Goal: Task Accomplishment & Management: Manage account settings

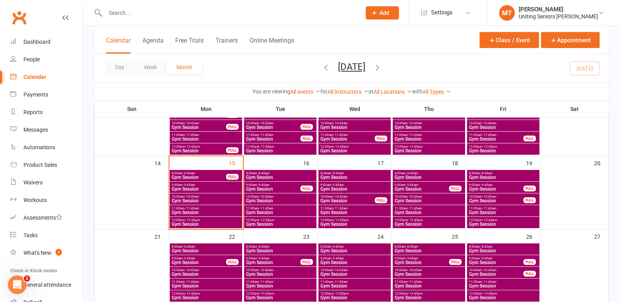
click at [344, 185] on span "9:00am - 9:45am" at bounding box center [354, 185] width 69 height 4
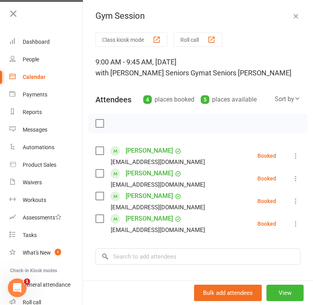
click at [292, 19] on icon "button" at bounding box center [296, 16] width 8 height 8
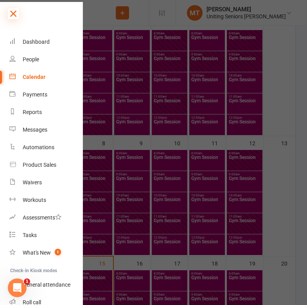
click at [17, 13] on icon at bounding box center [13, 13] width 11 height 11
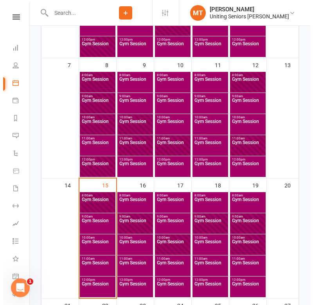
scroll to position [274, 0]
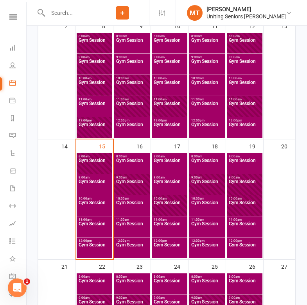
click at [170, 165] on span "Gym Session" at bounding box center [169, 165] width 32 height 14
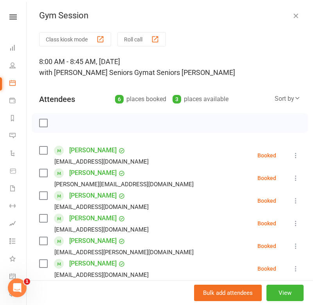
scroll to position [0, 0]
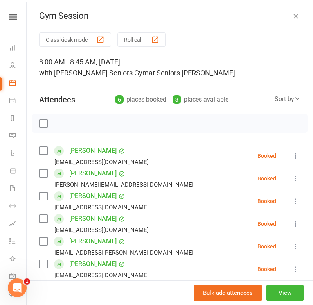
click at [292, 199] on icon at bounding box center [296, 201] width 8 height 8
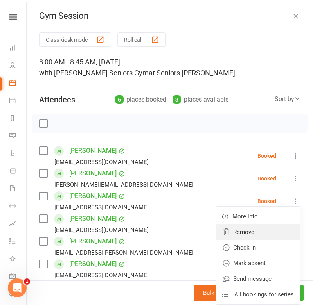
click at [256, 231] on link "Remove" at bounding box center [258, 232] width 84 height 16
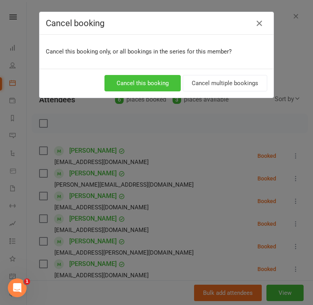
click at [147, 79] on button "Cancel this booking" at bounding box center [142, 83] width 76 height 16
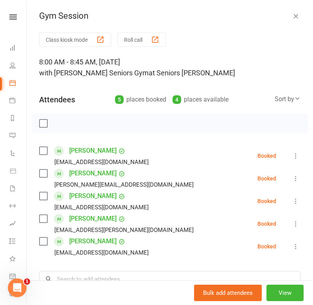
click at [292, 14] on icon "button" at bounding box center [296, 16] width 8 height 8
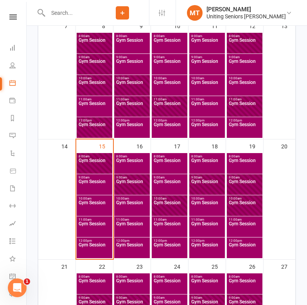
click at [169, 183] on span "Gym Session" at bounding box center [169, 186] width 32 height 14
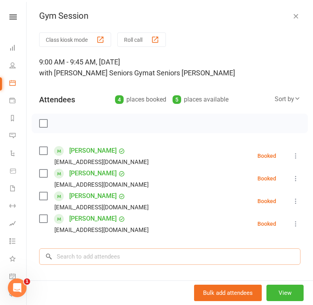
click at [111, 274] on div "Class kiosk mode Roll call 9:00 AM - 9:45 AM, [DATE] with [PERSON_NAME] Seniors…" at bounding box center [170, 203] width 286 height 343
type input "marea do"
click at [109, 274] on span "[EMAIL_ADDRESS][DOMAIN_NAME]" at bounding box center [138, 273] width 79 height 6
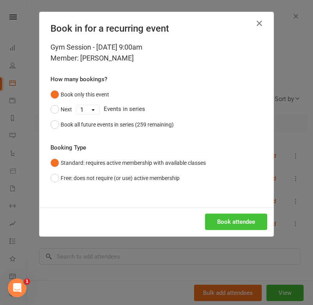
click at [230, 225] on button "Book attendee" at bounding box center [236, 222] width 62 height 16
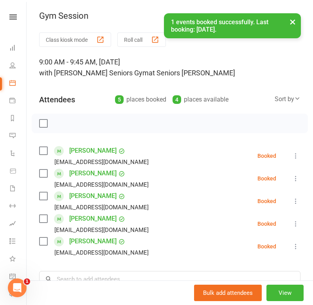
scroll to position [39, 0]
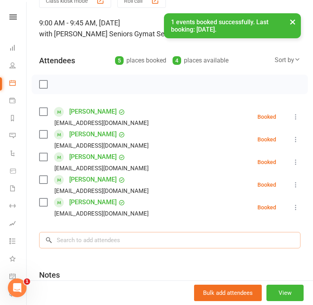
click at [108, 236] on input "search" at bounding box center [169, 240] width 261 height 16
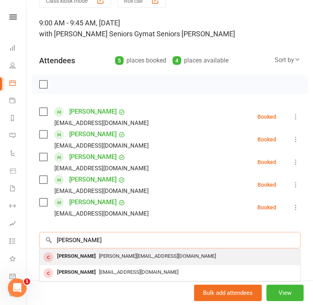
type input "[PERSON_NAME]"
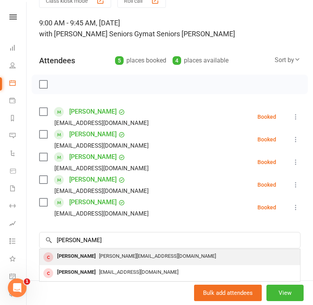
click at [111, 256] on span "[PERSON_NAME][EMAIL_ADDRESS][DOMAIN_NAME]" at bounding box center [157, 256] width 117 height 6
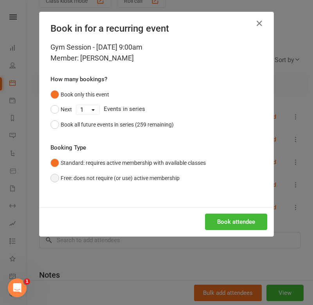
click at [94, 177] on button "Free: does not require (or use) active membership" at bounding box center [114, 178] width 129 height 15
click at [248, 219] on button "Book attendee" at bounding box center [236, 222] width 62 height 16
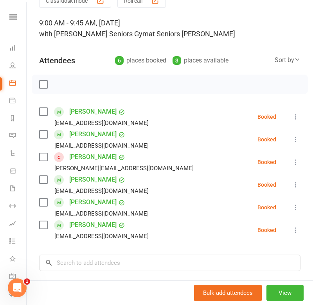
scroll to position [0, 0]
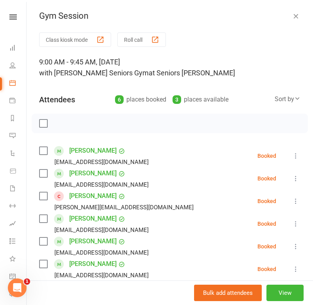
click at [292, 14] on icon "button" at bounding box center [296, 16] width 8 height 8
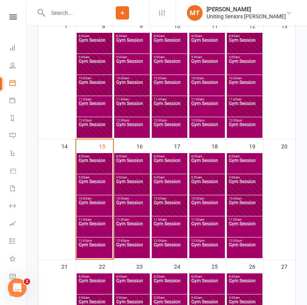
click at [245, 167] on span "Gym Session" at bounding box center [244, 165] width 32 height 14
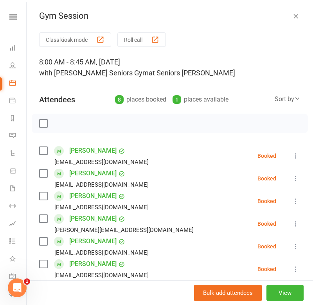
click at [292, 16] on icon "button" at bounding box center [296, 16] width 8 height 8
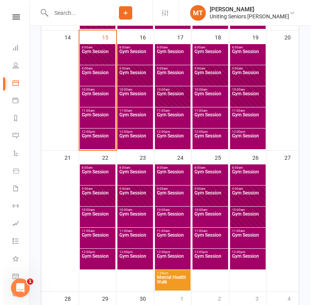
scroll to position [391, 0]
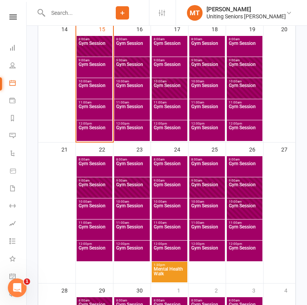
click at [97, 208] on span "Gym Session" at bounding box center [94, 211] width 32 height 14
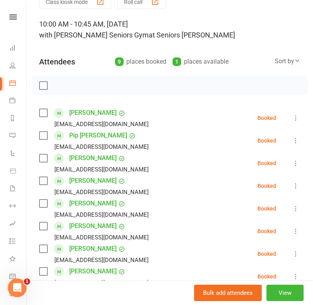
scroll to position [0, 0]
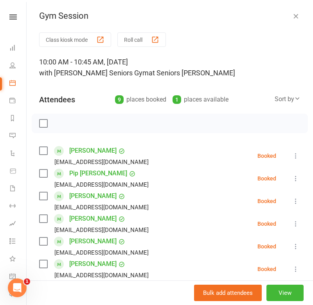
click at [292, 14] on icon "button" at bounding box center [296, 16] width 8 height 8
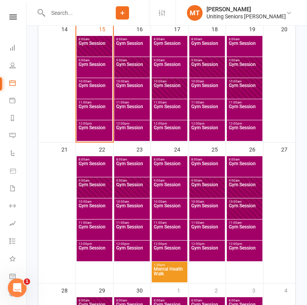
click at [89, 189] on span "Gym Session" at bounding box center [94, 190] width 32 height 14
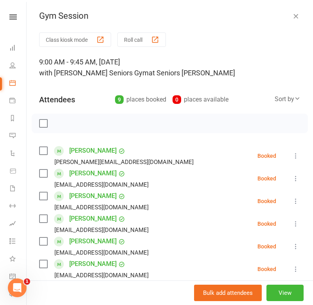
click at [292, 16] on icon "button" at bounding box center [296, 16] width 8 height 8
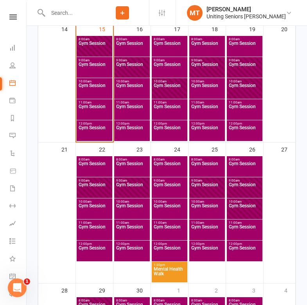
click at [86, 206] on span "Gym Session" at bounding box center [94, 211] width 32 height 14
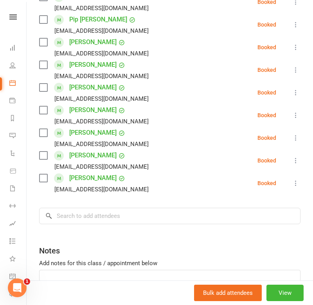
scroll to position [156, 0]
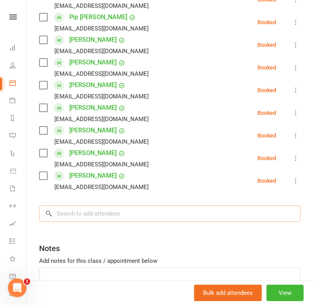
click at [107, 215] on input "search" at bounding box center [169, 214] width 261 height 16
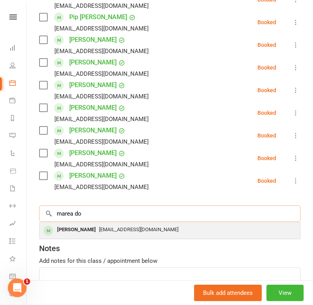
type input "marea do"
click at [106, 228] on span "[EMAIL_ADDRESS][DOMAIN_NAME]" at bounding box center [138, 230] width 79 height 6
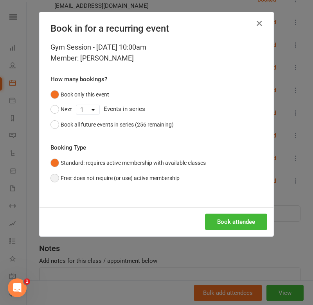
click at [81, 181] on button "Free: does not require (or use) active membership" at bounding box center [114, 178] width 129 height 15
click at [72, 162] on button "Standard: requires active membership with available classes" at bounding box center [127, 163] width 155 height 15
click at [239, 215] on button "Book attendee" at bounding box center [236, 222] width 62 height 16
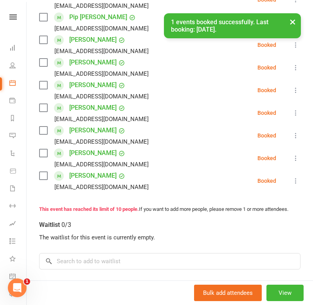
scroll to position [218, 0]
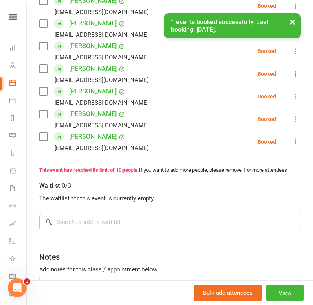
click at [84, 227] on input "search" at bounding box center [169, 222] width 261 height 16
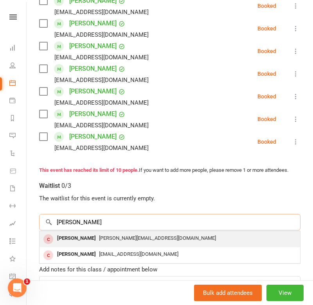
type input "[PERSON_NAME]"
click at [99, 241] on span "[PERSON_NAME][EMAIL_ADDRESS][DOMAIN_NAME]" at bounding box center [157, 238] width 117 height 6
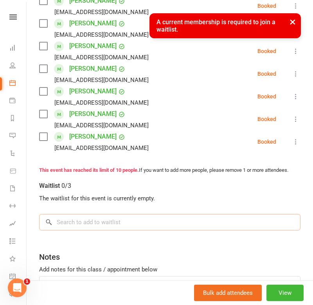
click at [116, 225] on input "search" at bounding box center [169, 222] width 261 height 16
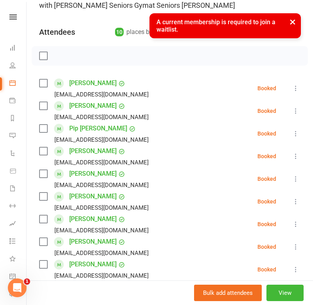
scroll to position [62, 0]
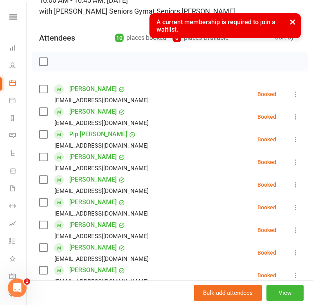
click at [292, 94] on icon at bounding box center [296, 94] width 8 height 8
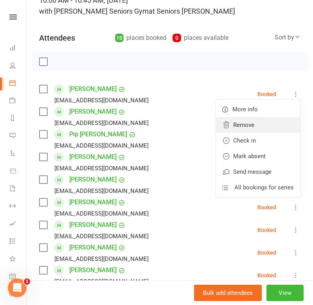
click at [250, 125] on link "Remove" at bounding box center [258, 125] width 84 height 16
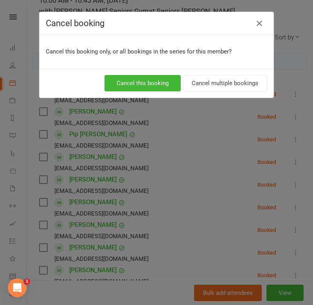
click at [144, 74] on div "Cancel this booking Cancel multiple bookings" at bounding box center [156, 83] width 234 height 29
click at [145, 78] on button "Cancel this booking" at bounding box center [142, 83] width 76 height 16
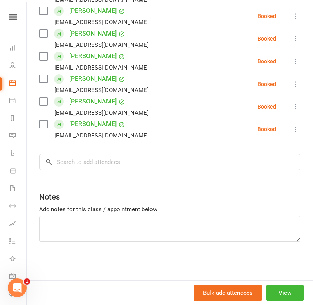
scroll to position [208, 0]
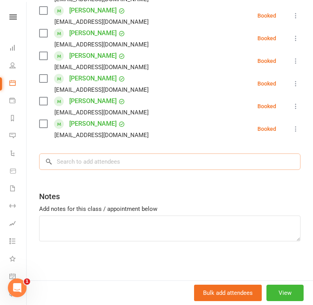
click at [99, 163] on input "search" at bounding box center [169, 162] width 261 height 16
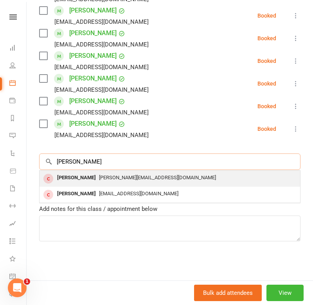
type input "[PERSON_NAME]"
click at [88, 182] on div "[PERSON_NAME]" at bounding box center [76, 177] width 45 height 11
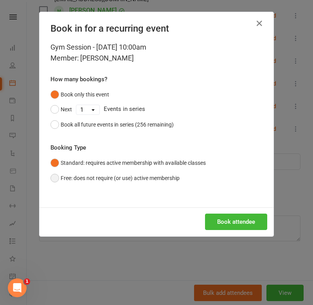
drag, startPoint x: 89, startPoint y: 180, endPoint x: 94, endPoint y: 180, distance: 5.1
click at [90, 180] on button "Free: does not require (or use) active membership" at bounding box center [114, 178] width 129 height 15
click at [226, 215] on button "Book attendee" at bounding box center [236, 222] width 62 height 16
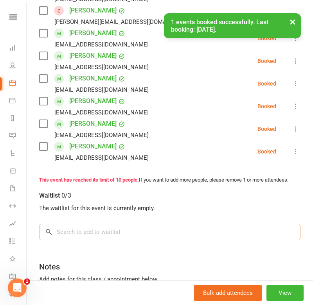
click at [127, 237] on input "search" at bounding box center [169, 232] width 261 height 16
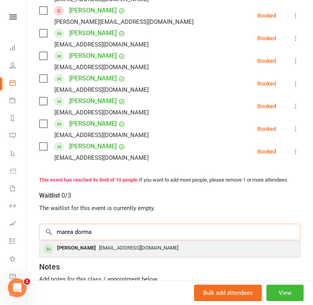
type input "marea dorma"
click at [143, 251] on span "[EMAIL_ADDRESS][DOMAIN_NAME]" at bounding box center [138, 248] width 79 height 6
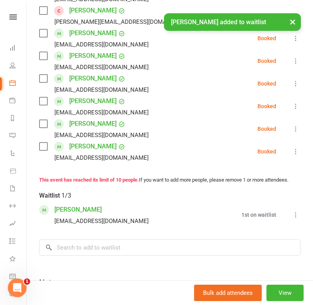
click at [291, 219] on button at bounding box center [295, 214] width 9 height 9
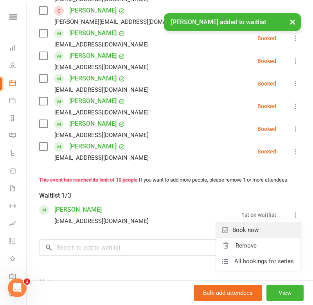
click at [258, 238] on link "Book now" at bounding box center [258, 230] width 84 height 16
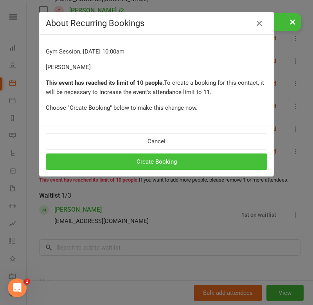
click at [187, 160] on button "Create Booking" at bounding box center [156, 162] width 221 height 16
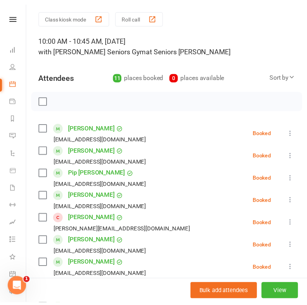
scroll to position [0, 0]
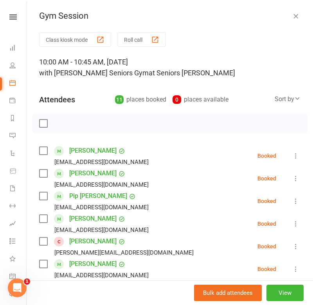
click at [292, 16] on icon "button" at bounding box center [296, 16] width 8 height 8
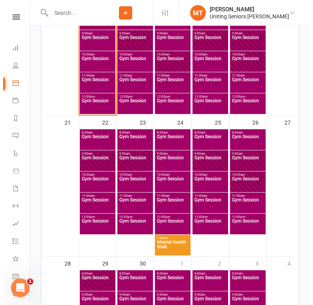
scroll to position [430, 0]
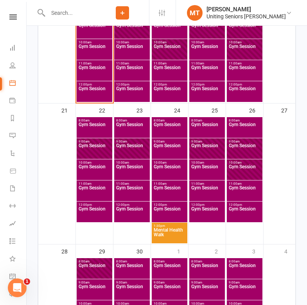
click at [172, 170] on span "Gym Session" at bounding box center [169, 172] width 32 height 14
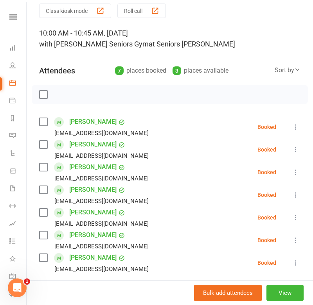
scroll to position [0, 0]
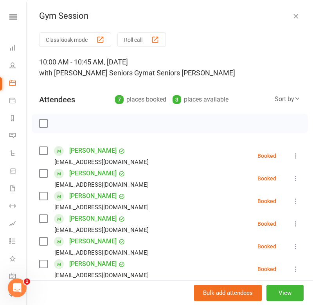
click at [292, 12] on icon "button" at bounding box center [296, 16] width 8 height 8
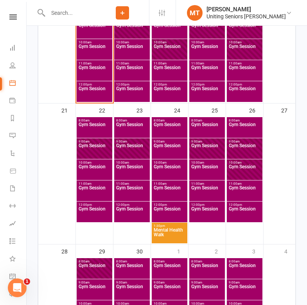
click at [210, 166] on span "Gym Session" at bounding box center [207, 172] width 32 height 14
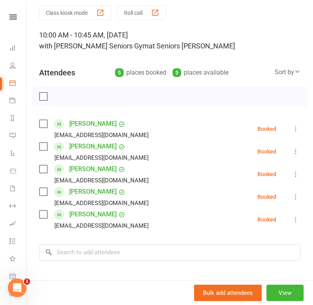
scroll to position [39, 0]
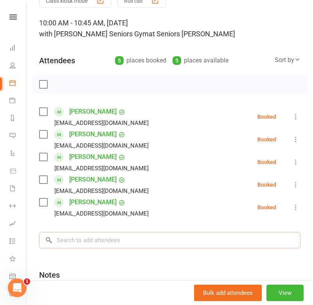
click at [88, 239] on input "search" at bounding box center [169, 240] width 261 height 16
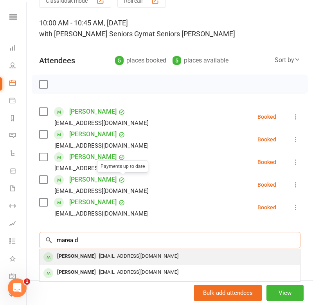
type input "marea d"
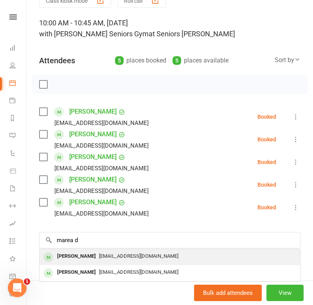
click at [131, 256] on span "[EMAIL_ADDRESS][DOMAIN_NAME]" at bounding box center [138, 256] width 79 height 6
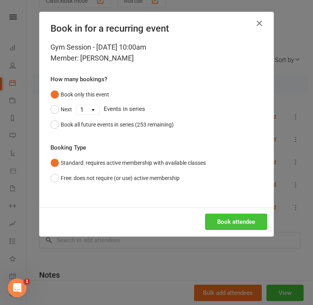
click at [238, 216] on button "Book attendee" at bounding box center [236, 222] width 62 height 16
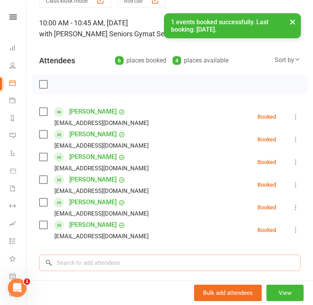
click at [131, 264] on input "search" at bounding box center [169, 263] width 261 height 16
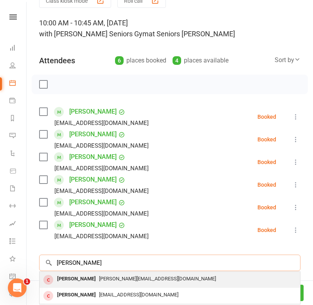
type input "[PERSON_NAME]"
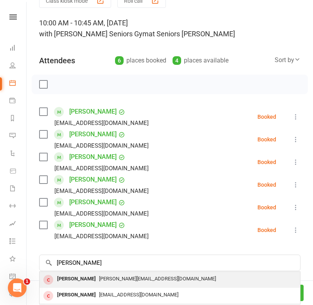
click at [118, 277] on span "[PERSON_NAME][EMAIL_ADDRESS][DOMAIN_NAME]" at bounding box center [157, 279] width 117 height 6
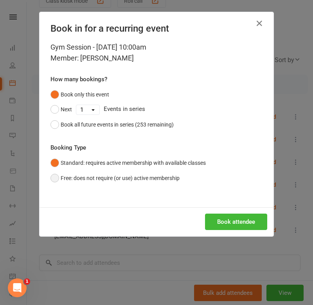
drag, startPoint x: 121, startPoint y: 179, endPoint x: 134, endPoint y: 186, distance: 15.2
click at [121, 179] on button "Free: does not require (or use) active membership" at bounding box center [114, 178] width 129 height 15
click at [217, 218] on button "Book attendee" at bounding box center [236, 222] width 62 height 16
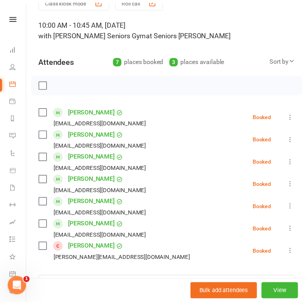
scroll to position [0, 0]
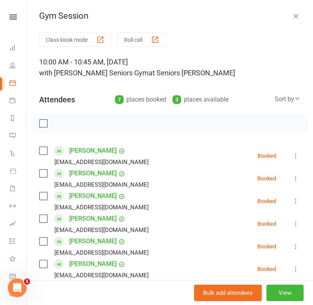
click at [292, 17] on icon "button" at bounding box center [296, 16] width 8 height 8
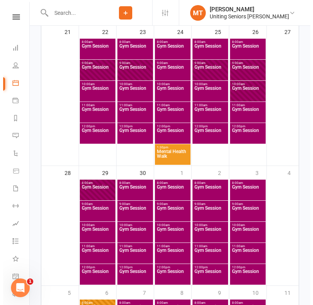
scroll to position [547, 0]
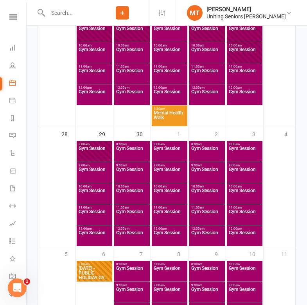
click at [96, 170] on span "Gym Session" at bounding box center [94, 174] width 32 height 14
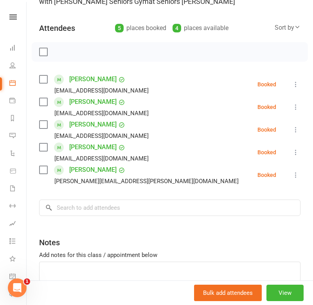
scroll to position [78, 0]
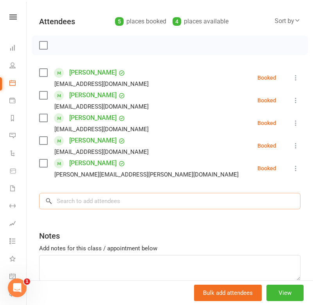
click at [109, 200] on input "search" at bounding box center [169, 201] width 261 height 16
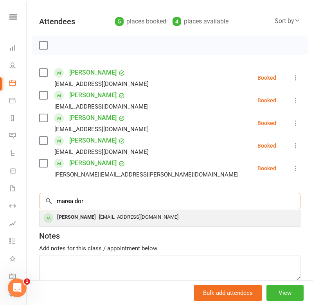
type input "marea dor"
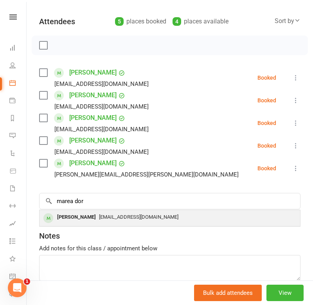
click at [104, 214] on span "[EMAIL_ADDRESS][DOMAIN_NAME]" at bounding box center [138, 217] width 79 height 6
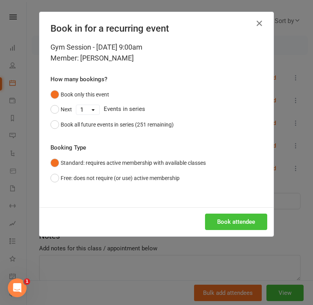
click at [243, 220] on button "Book attendee" at bounding box center [236, 222] width 62 height 16
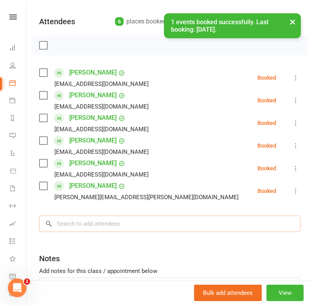
click at [88, 222] on input "search" at bounding box center [169, 224] width 261 height 16
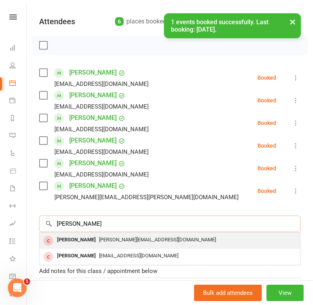
type input "[PERSON_NAME]"
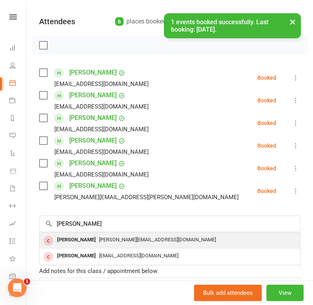
click at [103, 244] on div "[PERSON_NAME][EMAIL_ADDRESS][DOMAIN_NAME]" at bounding box center [170, 240] width 254 height 11
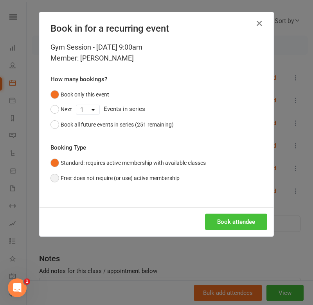
drag, startPoint x: 87, startPoint y: 175, endPoint x: 238, endPoint y: 220, distance: 157.8
click at [89, 175] on button "Free: does not require (or use) active membership" at bounding box center [114, 178] width 129 height 15
click at [250, 225] on button "Book attendee" at bounding box center [236, 222] width 62 height 16
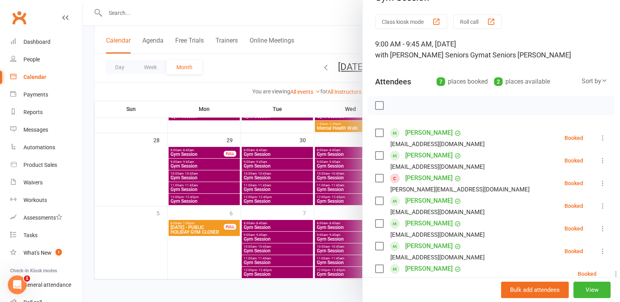
scroll to position [0, 0]
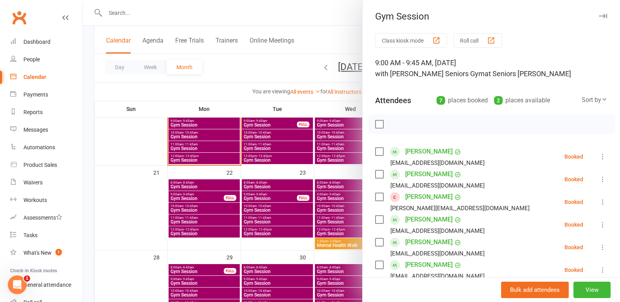
click at [108, 158] on div at bounding box center [351, 151] width 537 height 302
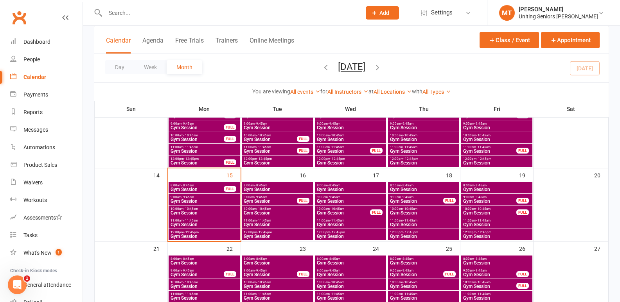
scroll to position [142, 0]
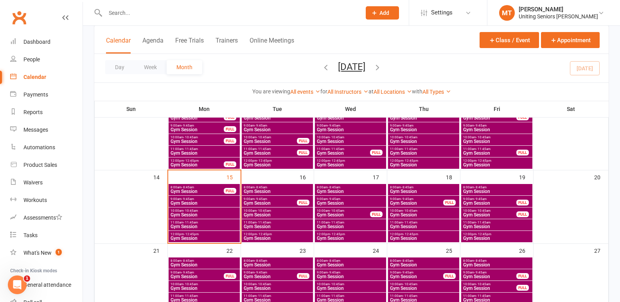
click at [204, 238] on span "Gym Session" at bounding box center [204, 238] width 68 height 5
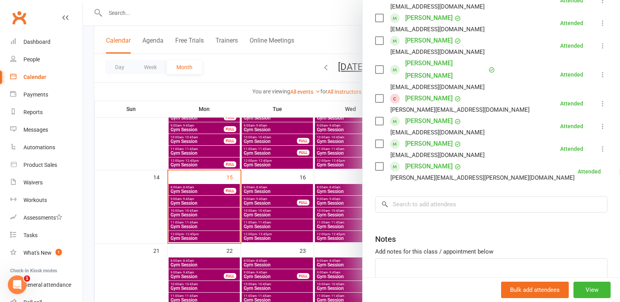
scroll to position [117, 0]
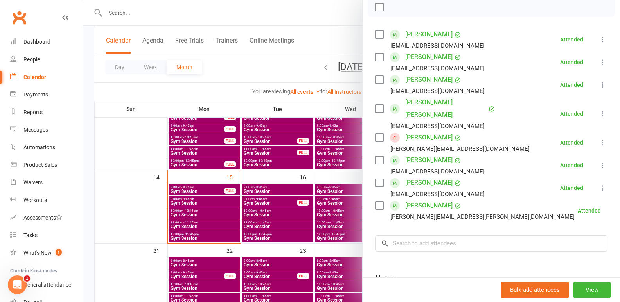
click at [255, 196] on div at bounding box center [351, 151] width 537 height 302
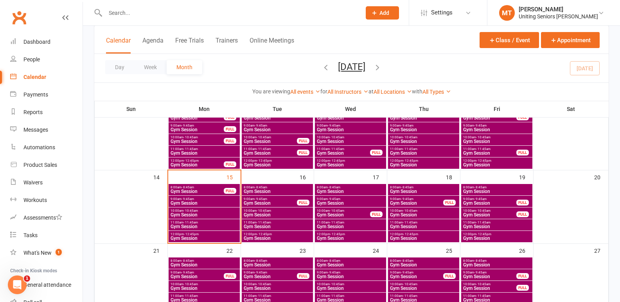
click at [206, 223] on span "11:00am - 11:45am" at bounding box center [204, 223] width 68 height 4
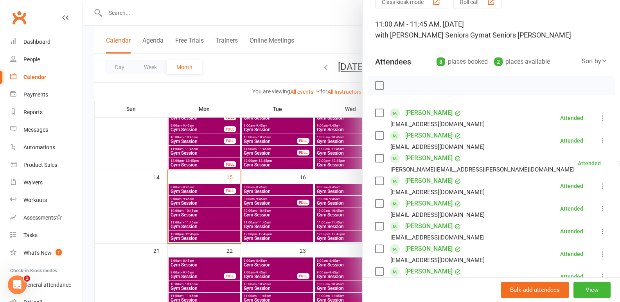
scroll to position [78, 0]
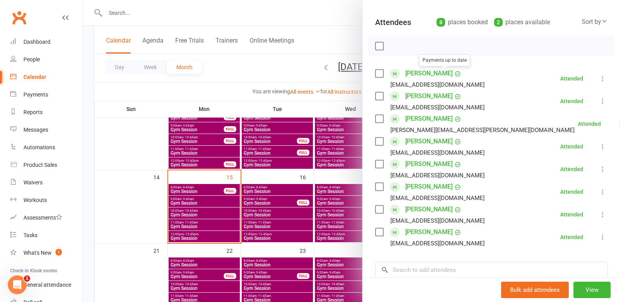
click at [431, 72] on link "[PERSON_NAME]" at bounding box center [428, 73] width 47 height 13
